Goal: Find specific page/section

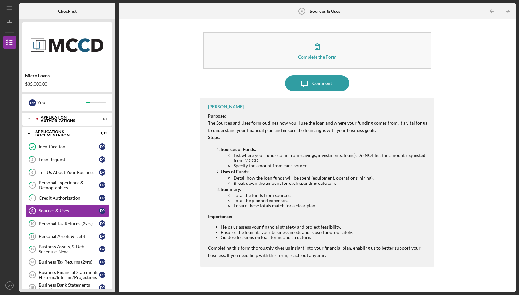
scroll to position [16, 0]
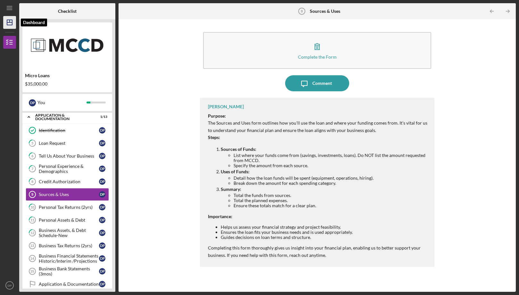
click at [8, 25] on polygon "button" at bounding box center [9, 22] width 5 height 5
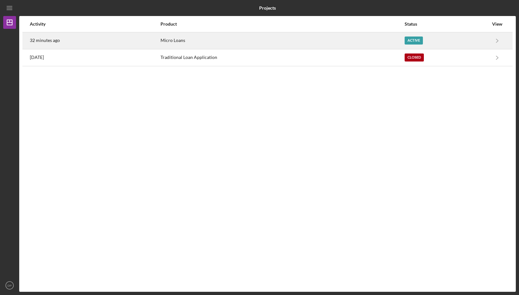
click at [139, 38] on div "32 minutes ago" at bounding box center [95, 41] width 130 height 16
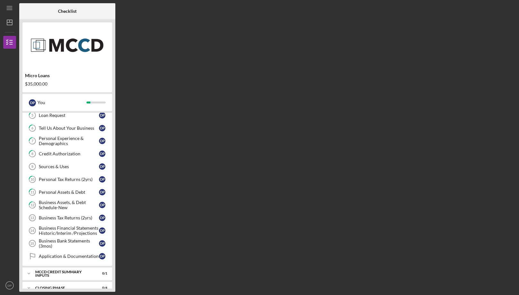
scroll to position [44, 0]
